Goal: Task Accomplishment & Management: Use online tool/utility

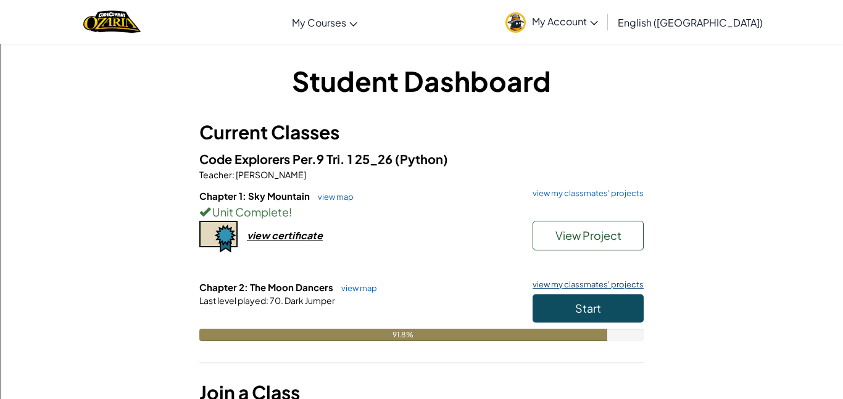
click at [582, 283] on link "view my classmates' projects" at bounding box center [584, 285] width 117 height 8
click at [635, 309] on button "Start" at bounding box center [588, 308] width 111 height 28
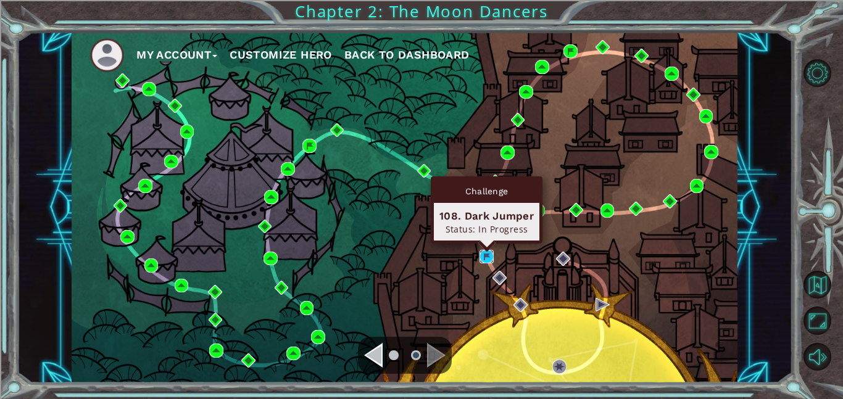
click at [485, 259] on img at bounding box center [486, 257] width 14 height 14
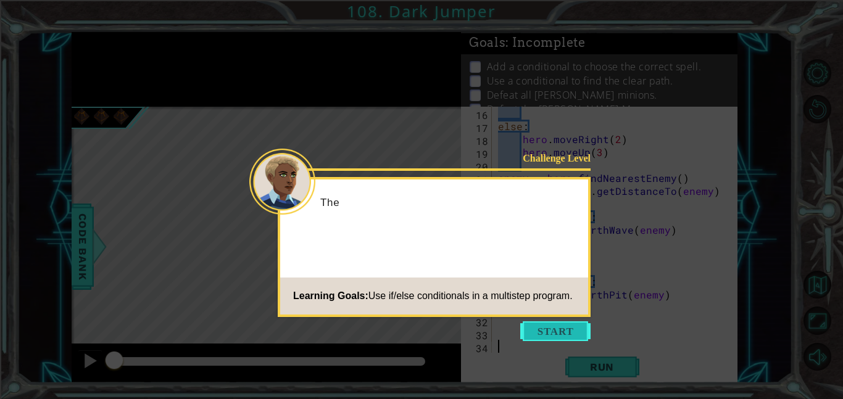
scroll to position [194, 0]
click at [570, 331] on button "Start" at bounding box center [555, 331] width 70 height 20
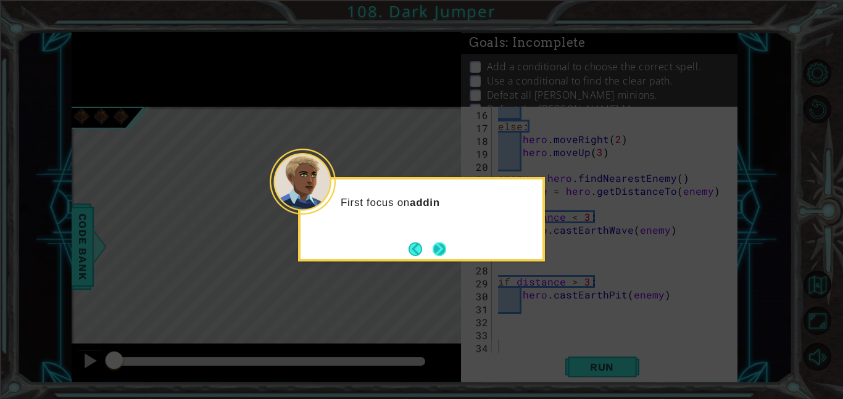
click at [436, 251] on button "Next" at bounding box center [440, 249] width 14 height 14
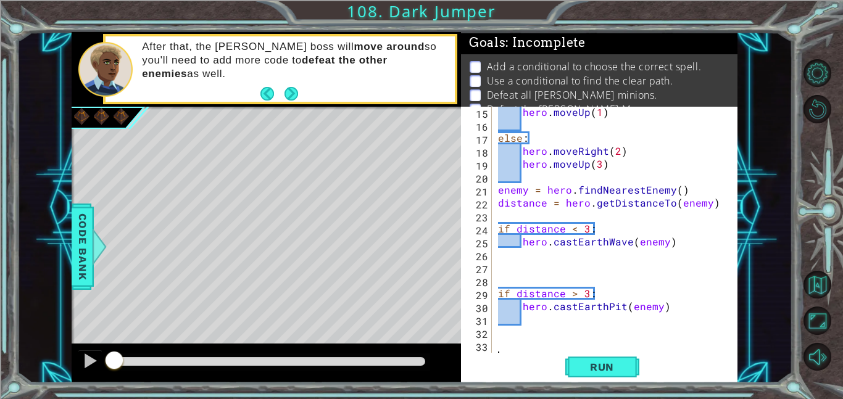
scroll to position [181, 0]
click at [629, 332] on div "hero . moveUp ( 1 ) else : hero . moveRight ( 2 ) hero . moveUp ( 3 ) enemy = h…" at bounding box center [618, 243] width 246 height 272
click at [602, 355] on button "Run" at bounding box center [602, 367] width 74 height 28
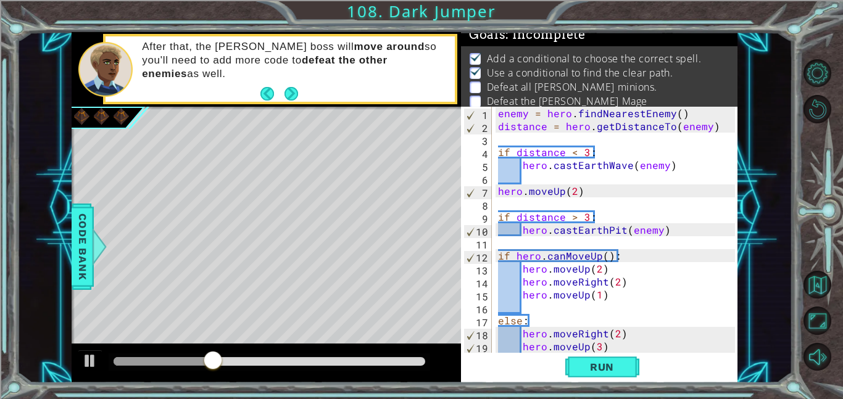
scroll to position [0, 0]
click at [610, 357] on button "Run" at bounding box center [602, 367] width 74 height 28
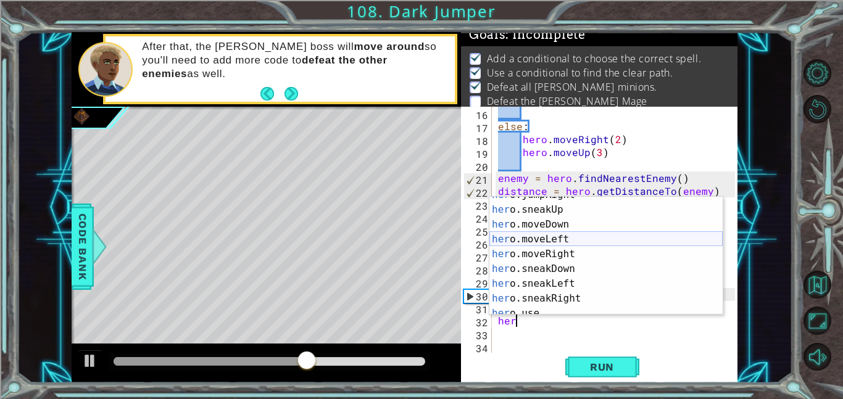
scroll to position [84, 0]
click at [563, 241] on div "her o.sneakUp press enter her o.moveDown press enter her o.moveLeft press enter…" at bounding box center [605, 261] width 233 height 148
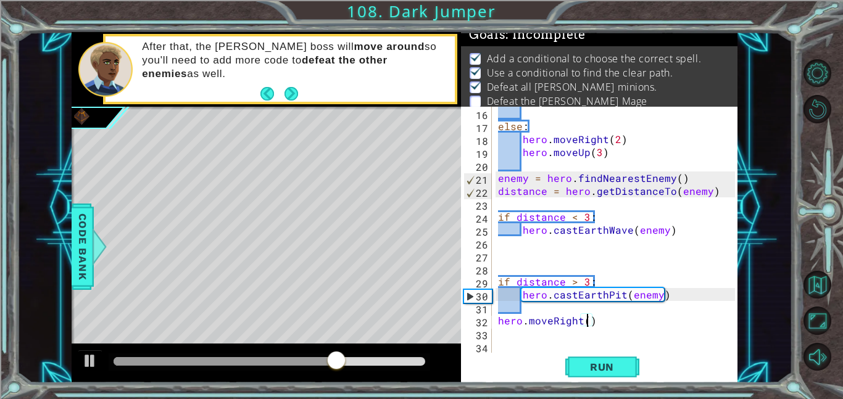
type textarea "hero.moveRight(2)"
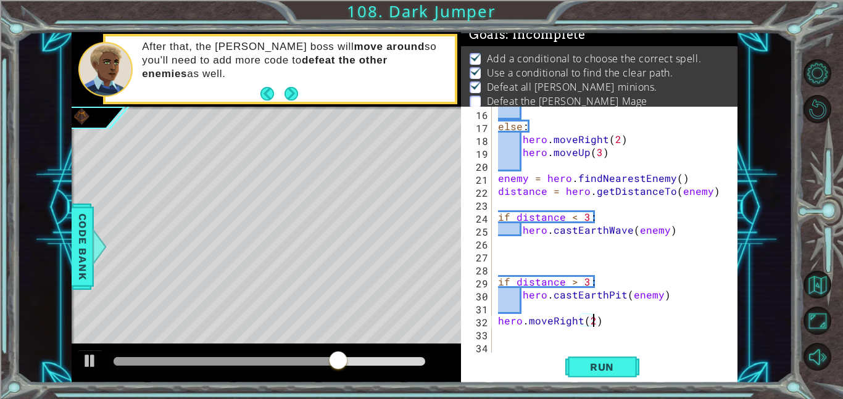
scroll to position [0, 6]
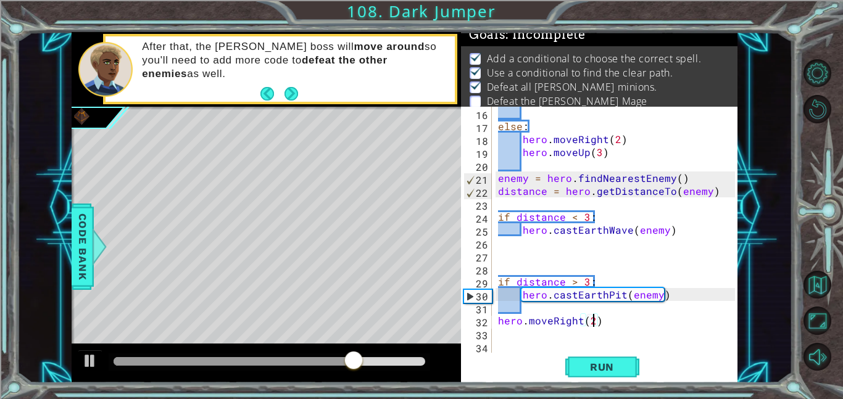
click at [642, 324] on div "else : hero . moveRight ( 2 ) hero . moveUp ( 3 ) enemy = hero . findNearestEne…" at bounding box center [618, 243] width 246 height 272
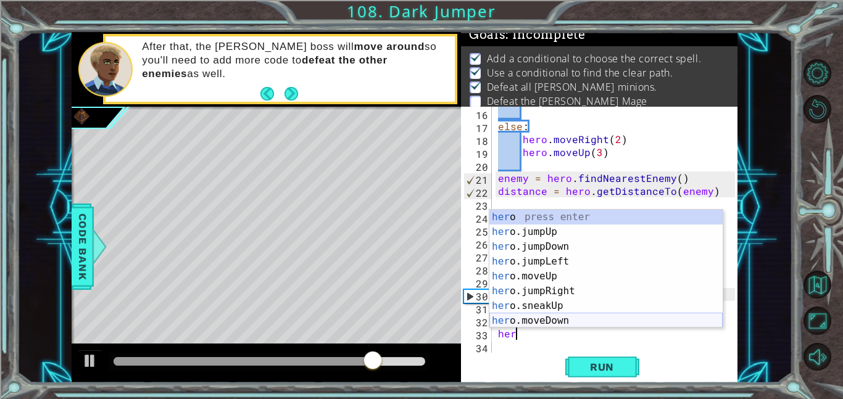
click at [570, 318] on div "her o press enter her o.jumpUp press enter her o.jumpDown press enter her o.jum…" at bounding box center [605, 284] width 233 height 148
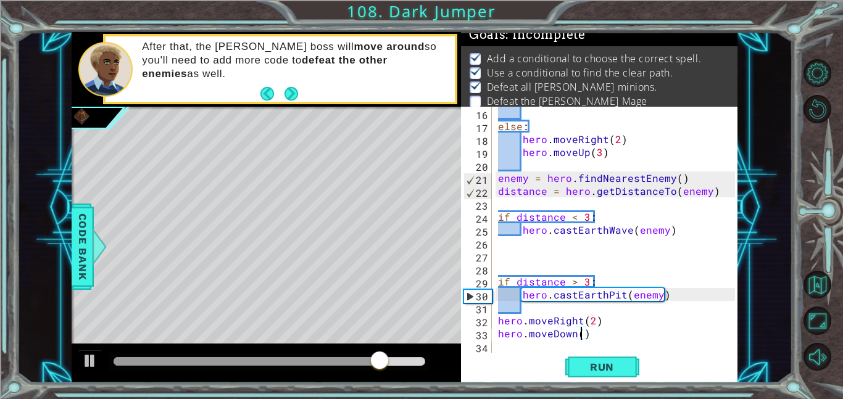
type textarea "hero.moveDown(2)"
click at [617, 338] on div "else : hero . moveRight ( 2 ) hero . moveUp ( 3 ) enemy = hero . findNearestEne…" at bounding box center [618, 243] width 246 height 272
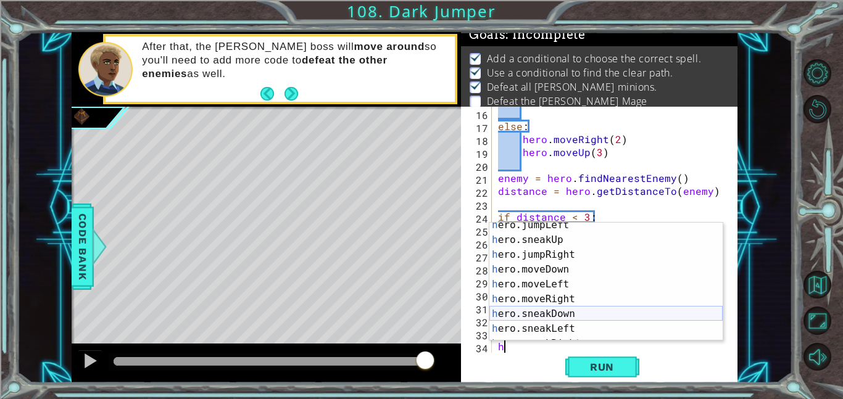
scroll to position [65, 0]
click at [571, 301] on div "h ero.jumpLeft press enter h ero.sneakUp press enter h ero.jumpRight press ente…" at bounding box center [605, 291] width 233 height 148
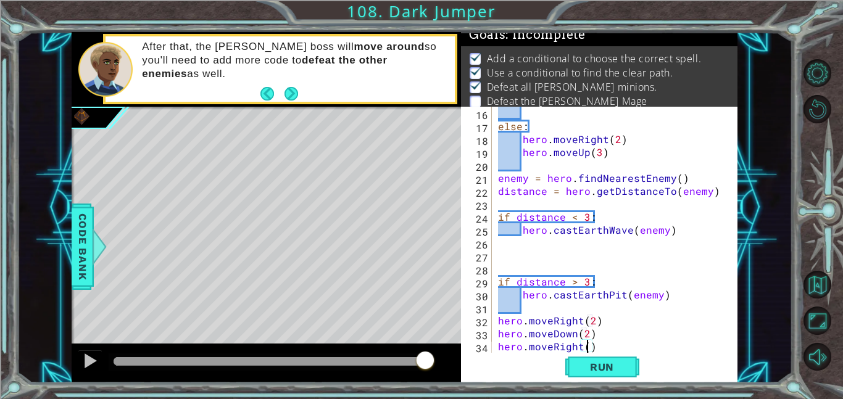
type textarea "hero.moveRight(2)"
click at [669, 346] on div "else : hero . moveRight ( 2 ) hero . moveUp ( 3 ) enemy = hero . findNearestEne…" at bounding box center [618, 243] width 246 height 272
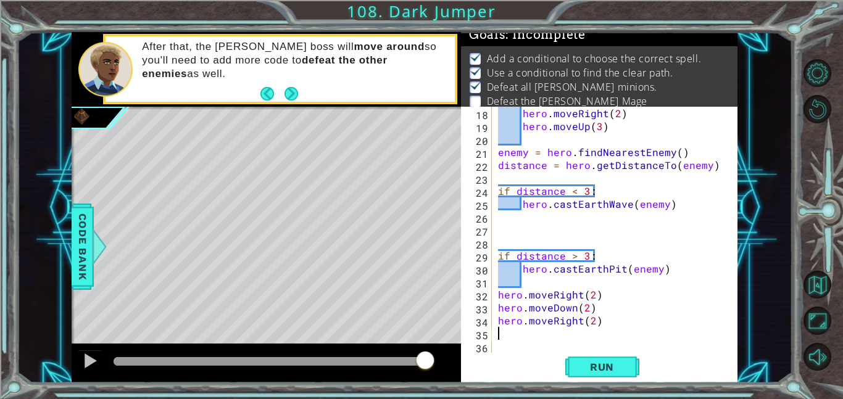
scroll to position [0, 0]
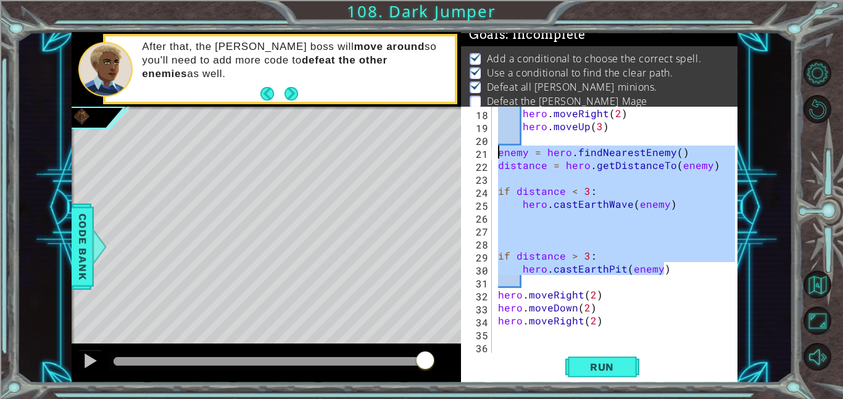
drag, startPoint x: 674, startPoint y: 270, endPoint x: 500, endPoint y: 150, distance: 211.2
click at [500, 150] on div "hero . moveRight ( 2 ) hero . moveUp ( 3 ) enemy = hero . findNearestEnemy ( ) …" at bounding box center [618, 243] width 246 height 272
type textarea "enemy = hero.findNearestEnemy() distance = hero.getDistanceTo(enemy)"
click at [636, 329] on div "hero . moveRight ( 2 ) hero . moveUp ( 3 ) enemy = hero . findNearestEnemy ( ) …" at bounding box center [618, 243] width 246 height 272
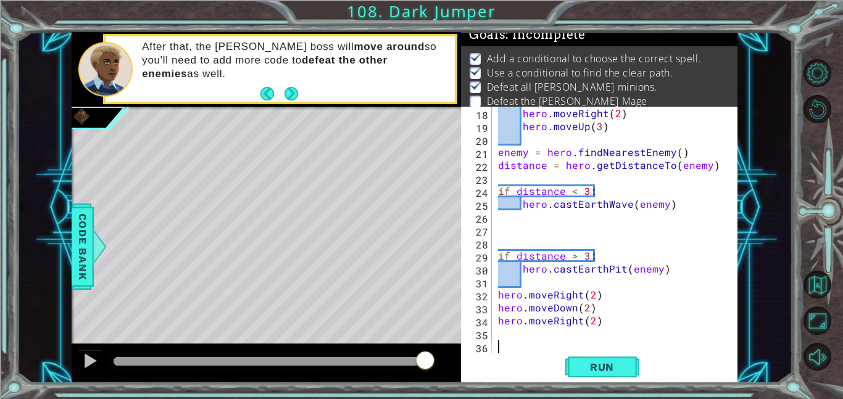
paste textarea "hero.castEarthPit(enemy)"
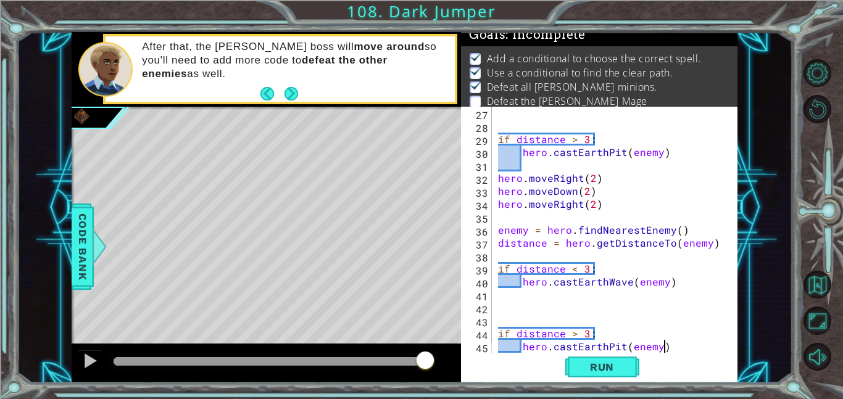
scroll to position [337, 0]
type textarea "hero.castEarthPit(enemy)"
click at [619, 368] on span "Run" at bounding box center [602, 367] width 49 height 12
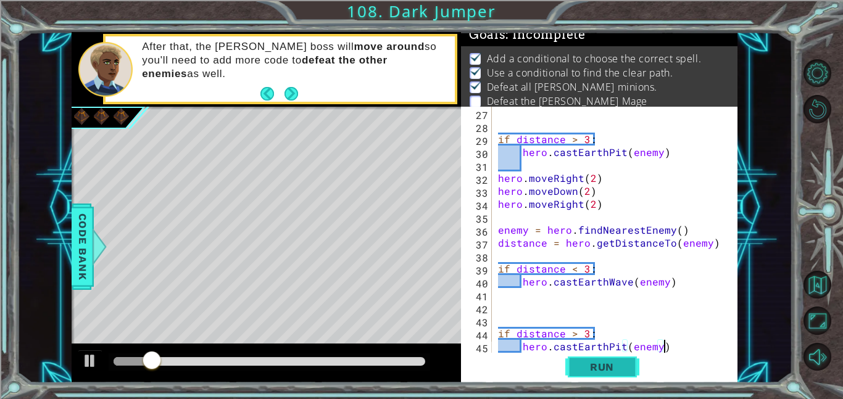
click at [619, 368] on span "Run" at bounding box center [602, 367] width 49 height 12
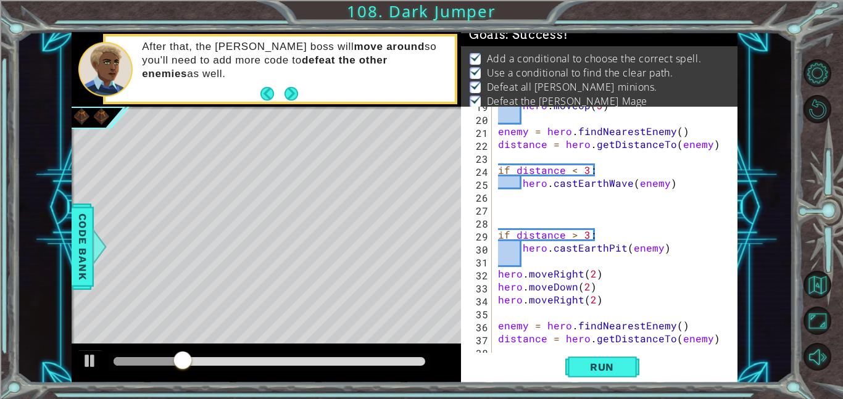
scroll to position [242, 0]
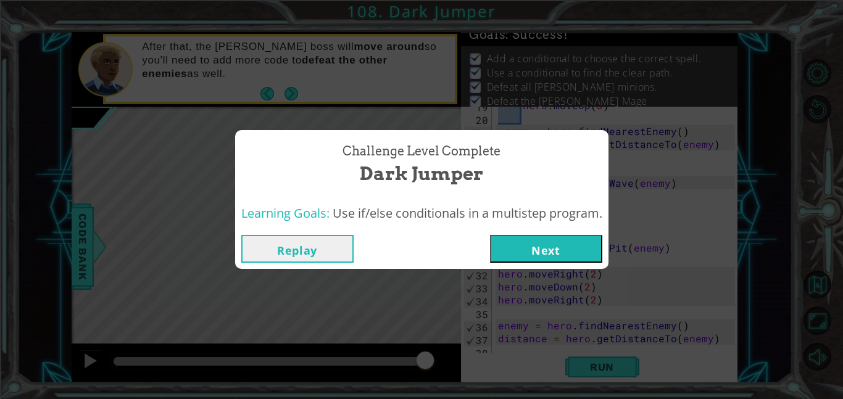
click at [535, 253] on button "Next" at bounding box center [546, 249] width 112 height 28
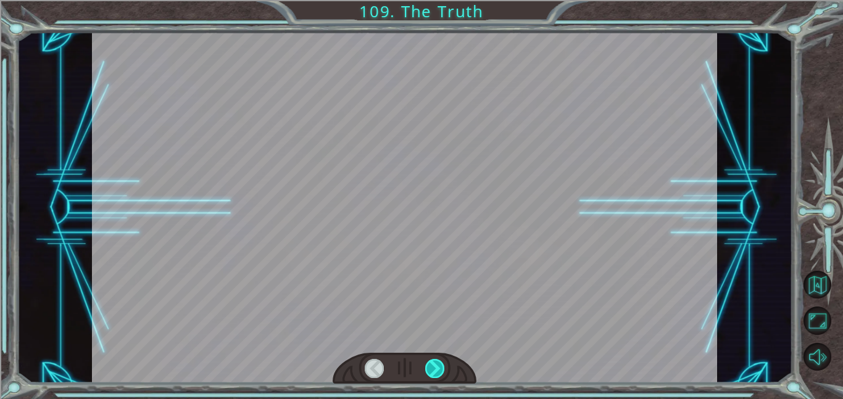
click at [439, 365] on div at bounding box center [435, 368] width 20 height 19
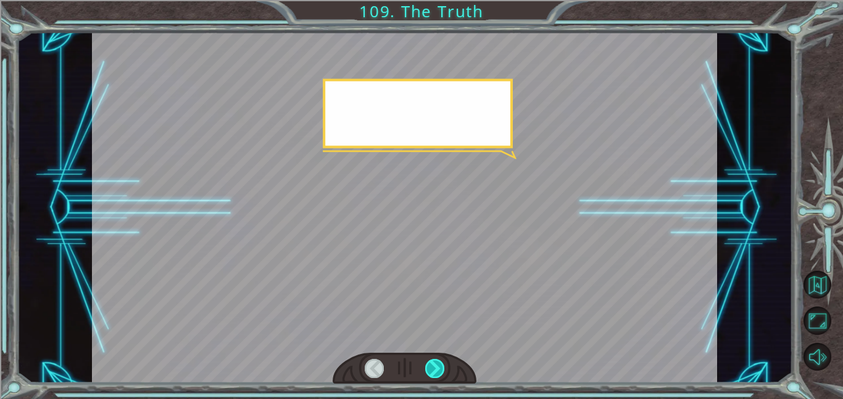
click at [439, 365] on div at bounding box center [435, 368] width 20 height 19
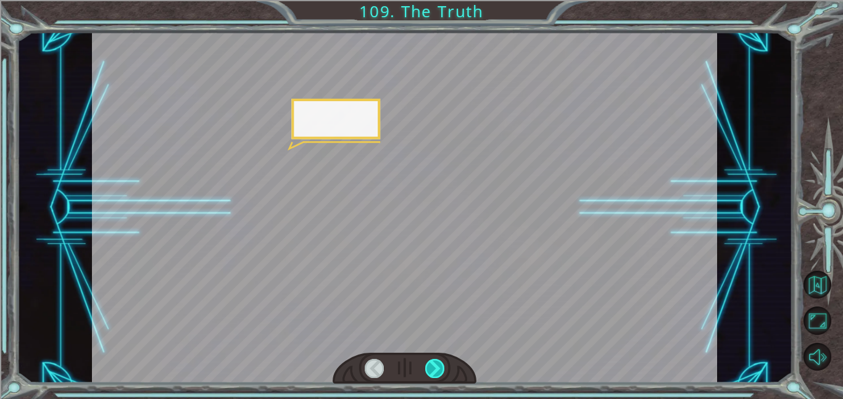
click at [439, 365] on div at bounding box center [435, 368] width 20 height 19
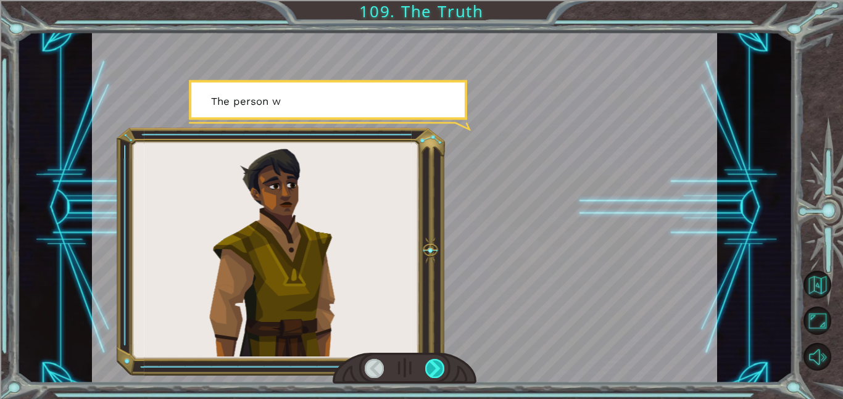
click at [439, 365] on div at bounding box center [435, 368] width 20 height 19
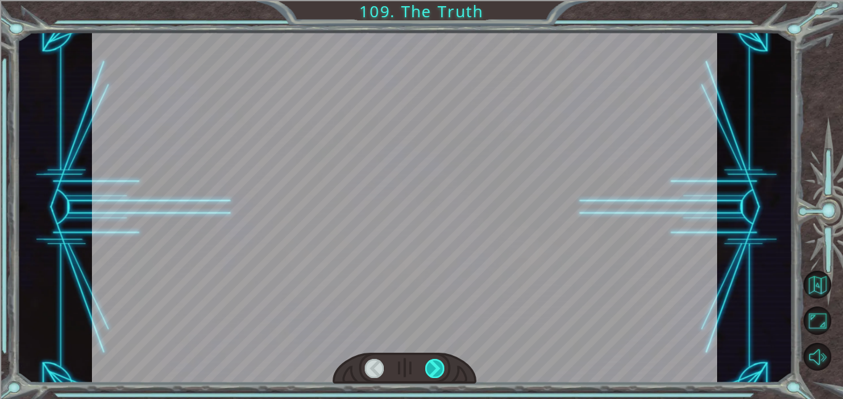
click at [439, 365] on div at bounding box center [435, 368] width 20 height 19
